Goal: Check status

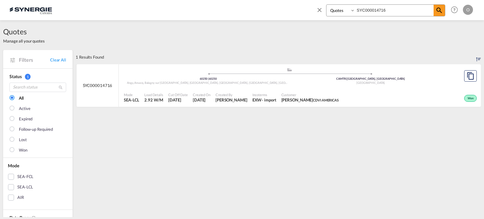
select select "Quotes"
drag, startPoint x: 359, startPoint y: 8, endPoint x: 333, endPoint y: 8, distance: 26.4
click at [333, 8] on div "Bookings Quotes Enquiries SYC000014716" at bounding box center [385, 10] width 119 height 12
paste input "2788"
type input "SYC000012788"
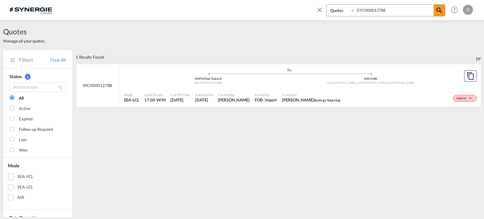
click at [262, 97] on div "- import" at bounding box center [269, 100] width 14 height 6
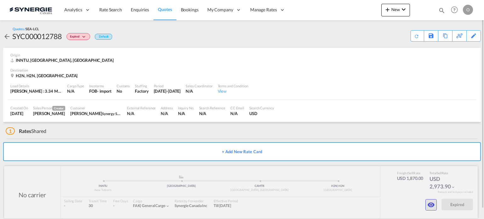
click at [433, 206] on md-icon "icon-eye" at bounding box center [431, 205] width 8 height 8
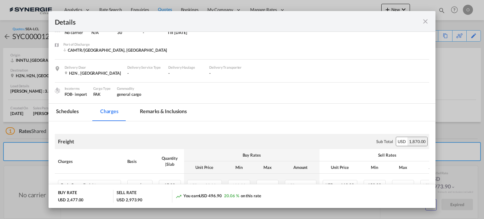
scroll to position [31, 0]
click at [151, 110] on md-tab-item "Remarks & Inclusions" at bounding box center [163, 112] width 62 height 17
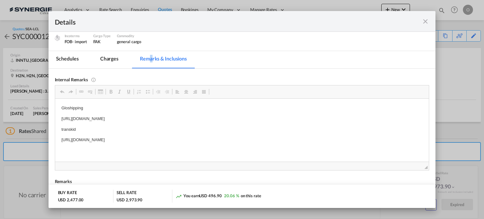
scroll to position [94, 0]
